Goal: Information Seeking & Learning: Learn about a topic

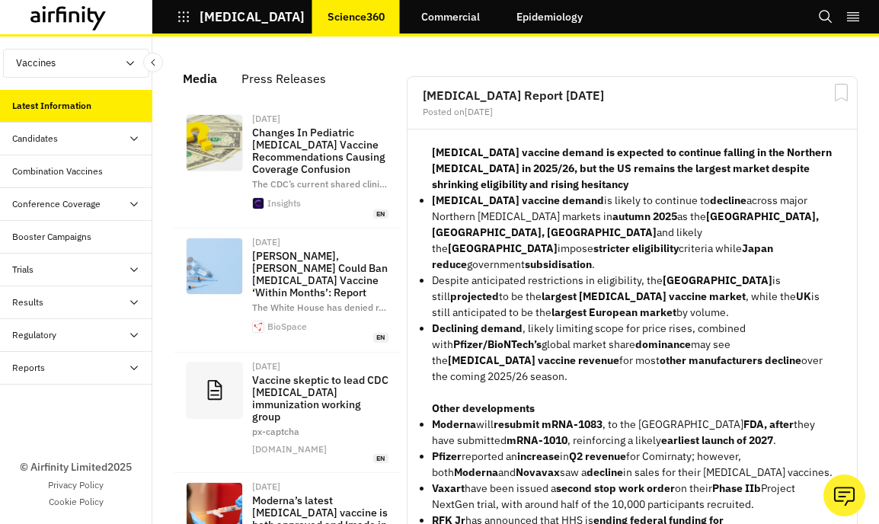
scroll to position [280, 0]
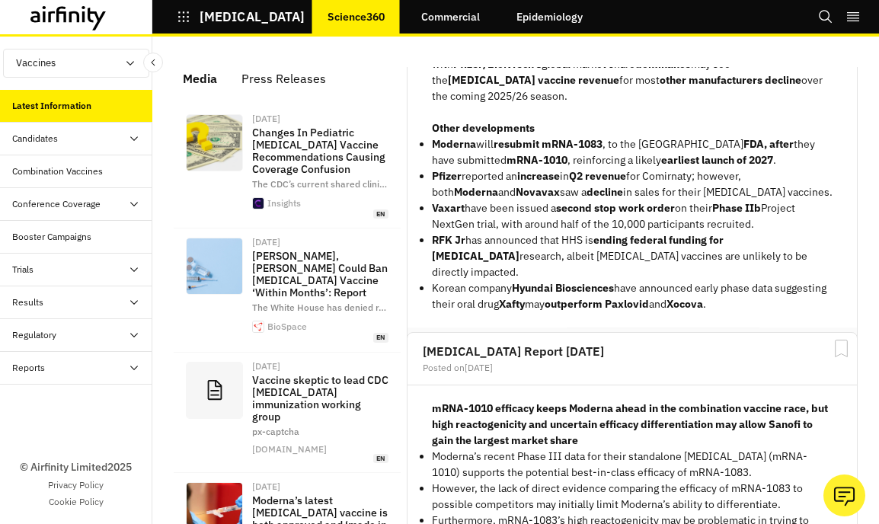
click at [800, 340] on button "View Report" at bounding box center [800, 353] width 82 height 26
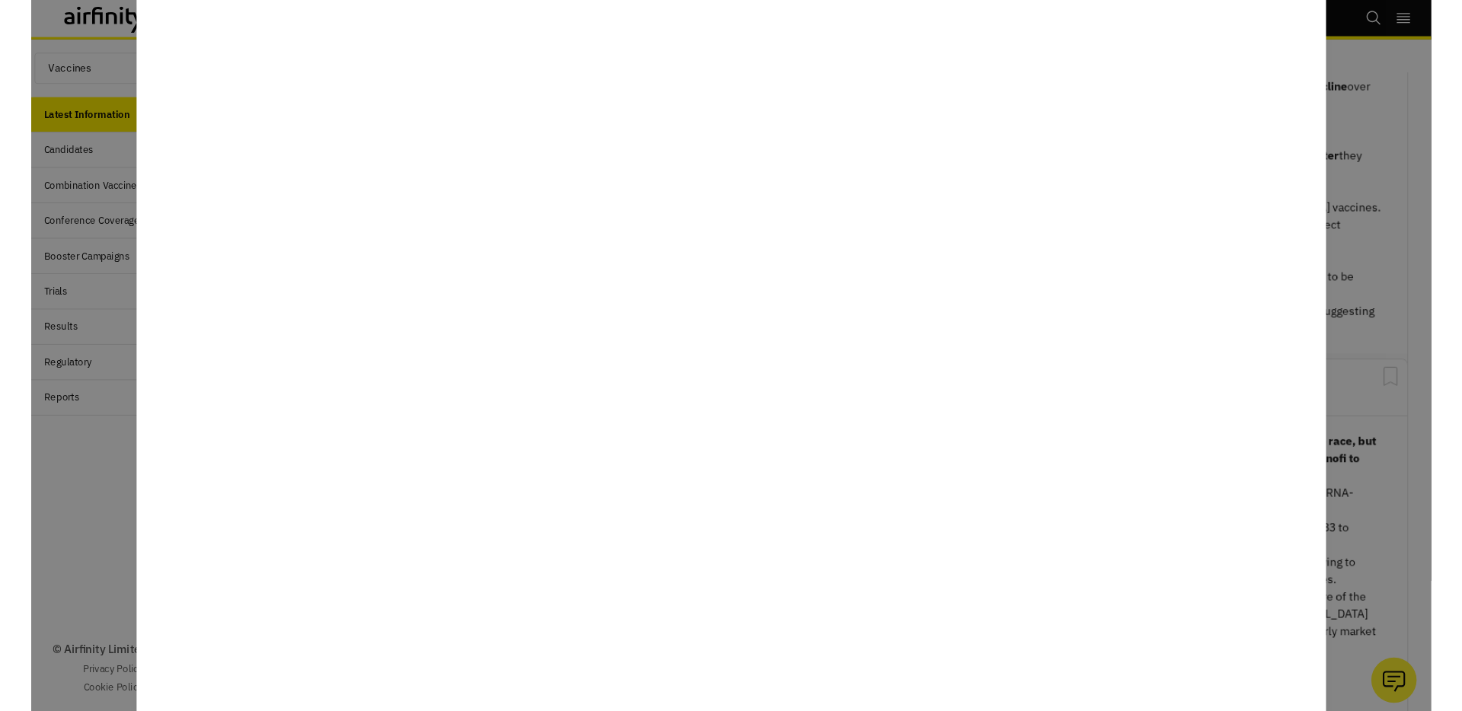
scroll to position [966, 457]
